Goal: Navigation & Orientation: Find specific page/section

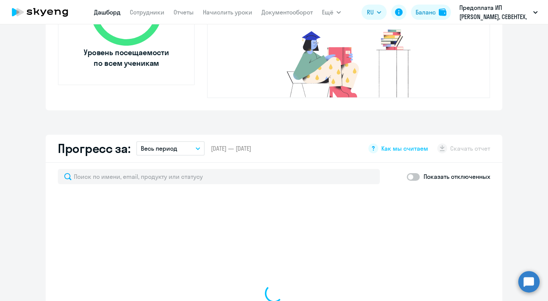
scroll to position [342, 0]
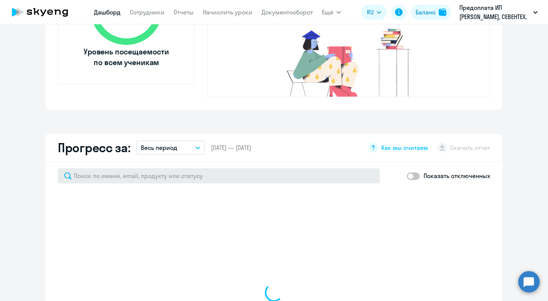
select select "30"
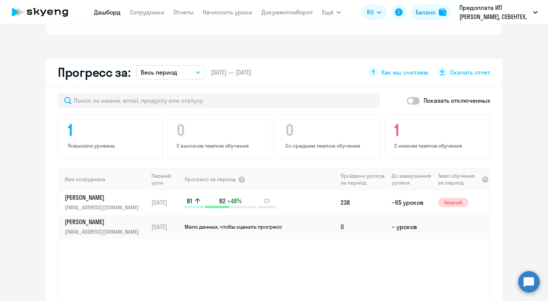
scroll to position [418, 0]
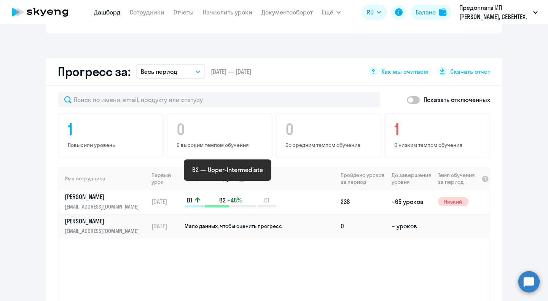
click at [250, 196] on p "B2 +48%" at bounding box center [230, 200] width 52 height 8
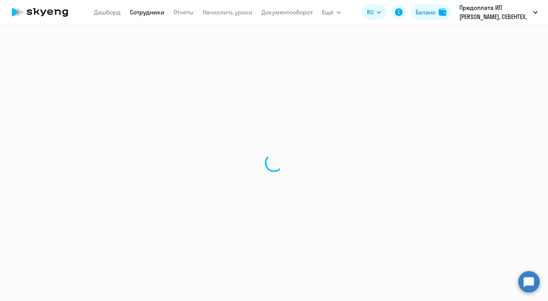
select select "english"
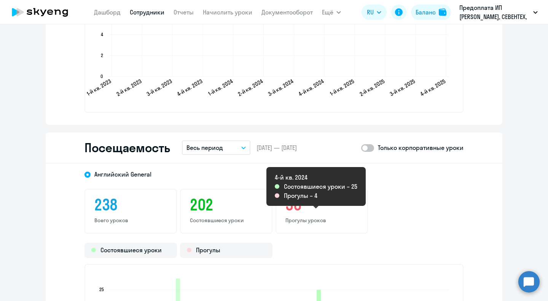
scroll to position [850, 0]
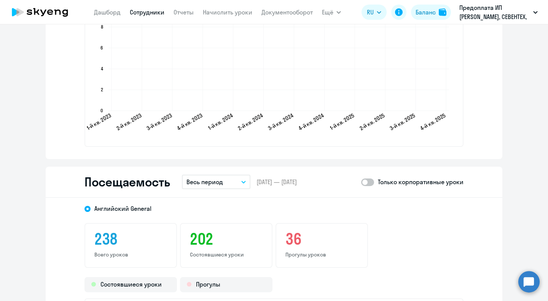
click at [378, 181] on p "Только корпоративные уроки" at bounding box center [421, 181] width 86 height 9
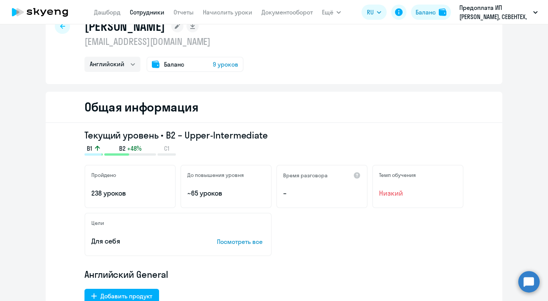
scroll to position [0, 0]
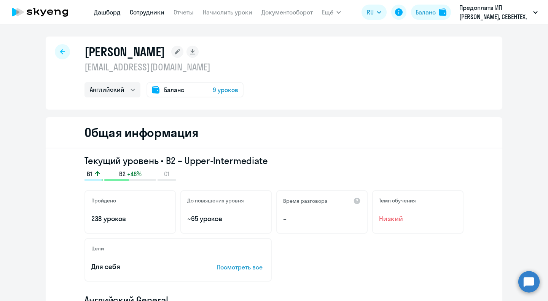
click at [116, 16] on link "Дашборд" at bounding box center [107, 12] width 27 height 8
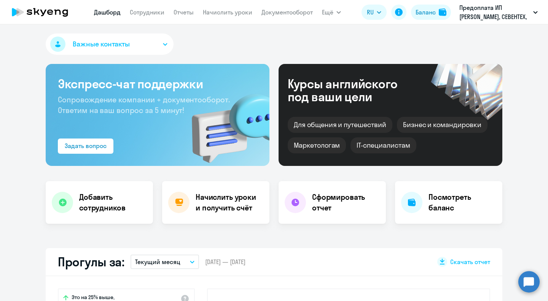
select select "30"
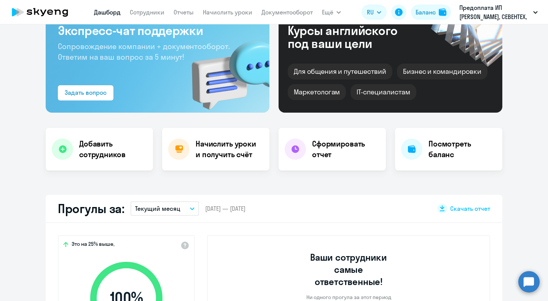
scroll to position [152, 0]
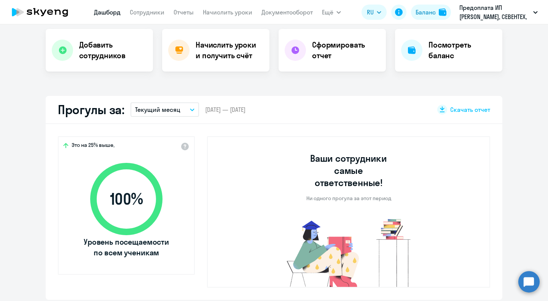
click at [185, 6] on nav "[PERSON_NAME] Отчеты Начислить уроки Документооборот" at bounding box center [203, 12] width 219 height 15
click at [186, 11] on link "Отчеты" at bounding box center [183, 12] width 20 height 8
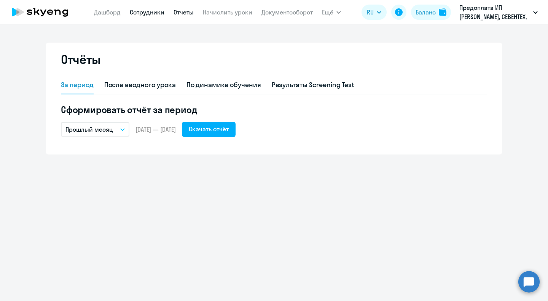
click at [154, 15] on link "Сотрудники" at bounding box center [147, 12] width 35 height 8
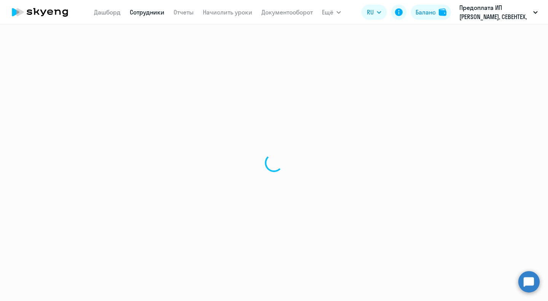
select select "30"
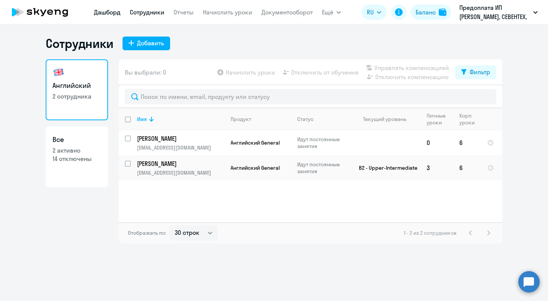
click at [107, 11] on link "Дашборд" at bounding box center [107, 12] width 27 height 8
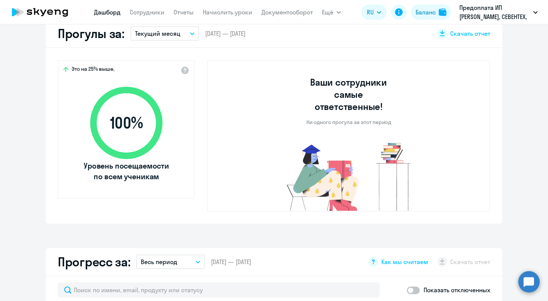
select select "30"
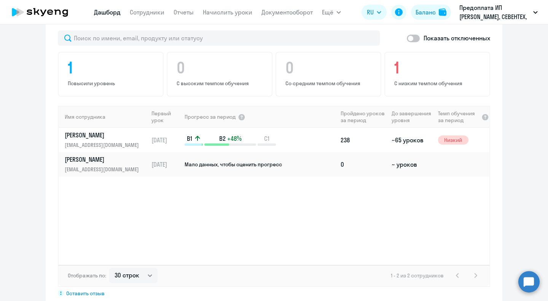
scroll to position [494, 0]
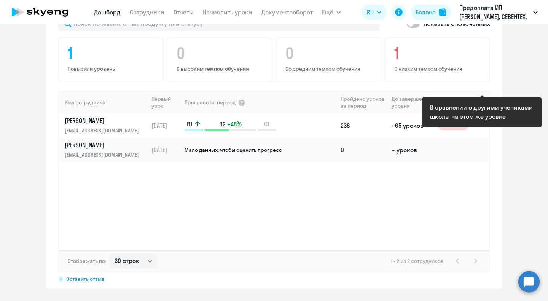
click at [481, 98] on div at bounding box center [485, 102] width 8 height 8
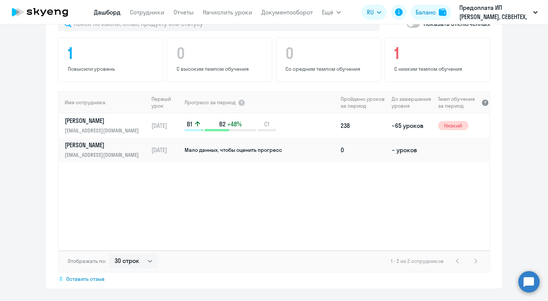
click at [482, 98] on div at bounding box center [485, 102] width 8 height 8
click at [445, 121] on span "Низкий" at bounding box center [453, 125] width 30 height 9
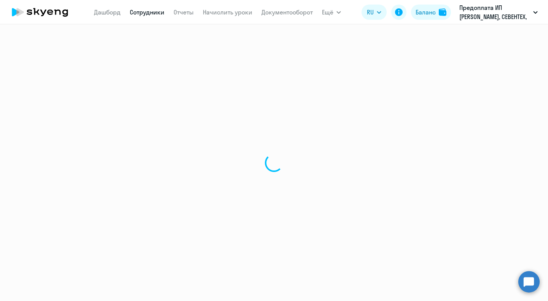
select select "english"
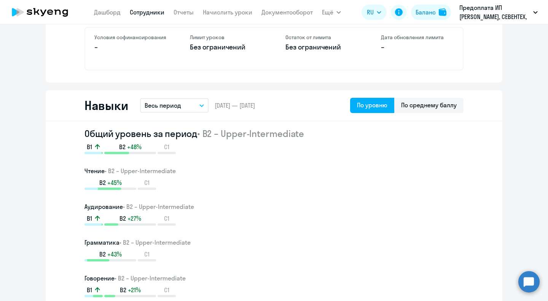
scroll to position [418, 0]
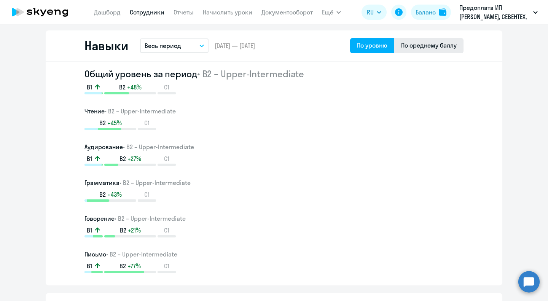
click at [430, 44] on div "По среднему баллу" at bounding box center [429, 45] width 56 height 9
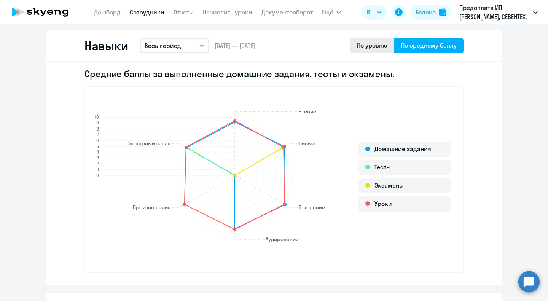
click at [377, 44] on div "По уровню" at bounding box center [372, 45] width 30 height 9
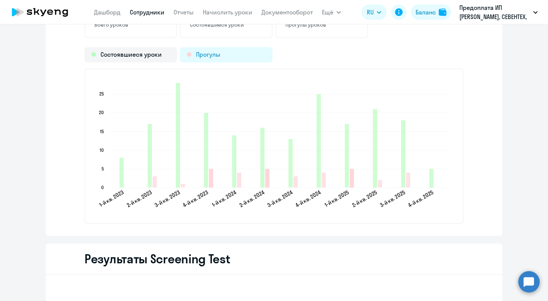
scroll to position [1078, 0]
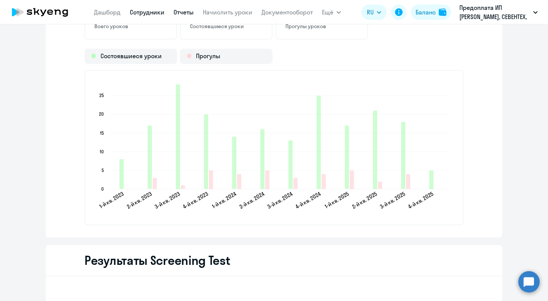
click at [185, 14] on link "Отчеты" at bounding box center [183, 12] width 20 height 8
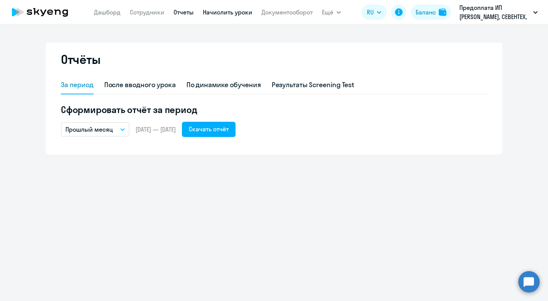
click at [237, 10] on link "Начислить уроки" at bounding box center [227, 12] width 49 height 8
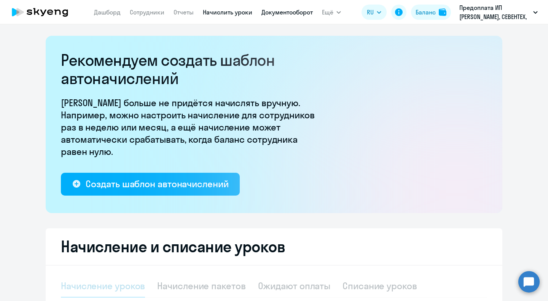
click at [282, 11] on link "Документооборот" at bounding box center [286, 12] width 51 height 8
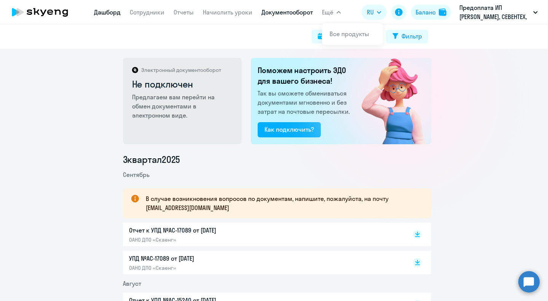
click at [111, 12] on link "Дашборд" at bounding box center [107, 12] width 27 height 8
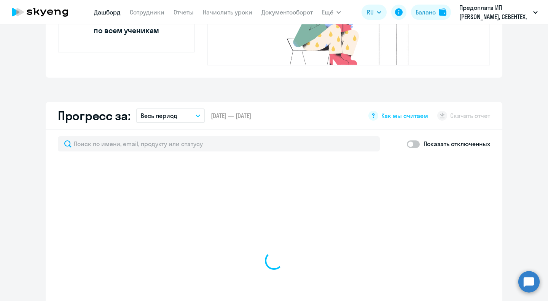
select select "30"
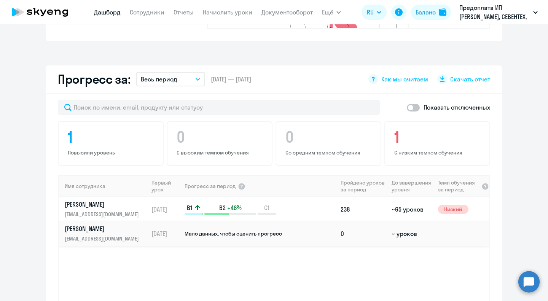
scroll to position [418, 0]
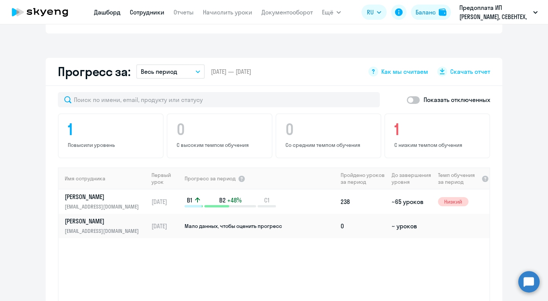
click at [153, 16] on link "Сотрудники" at bounding box center [147, 12] width 35 height 8
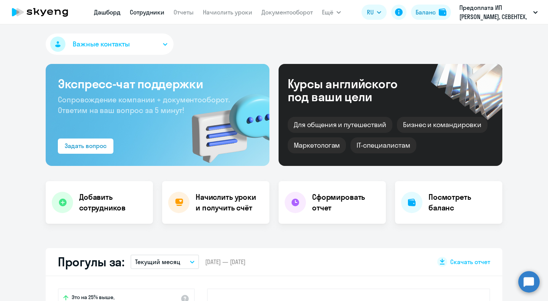
select select "30"
